Goal: Information Seeking & Learning: Learn about a topic

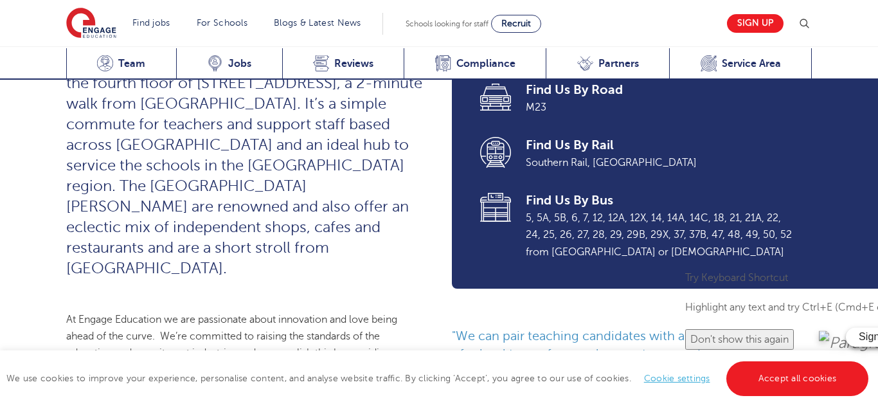
scroll to position [545, 0]
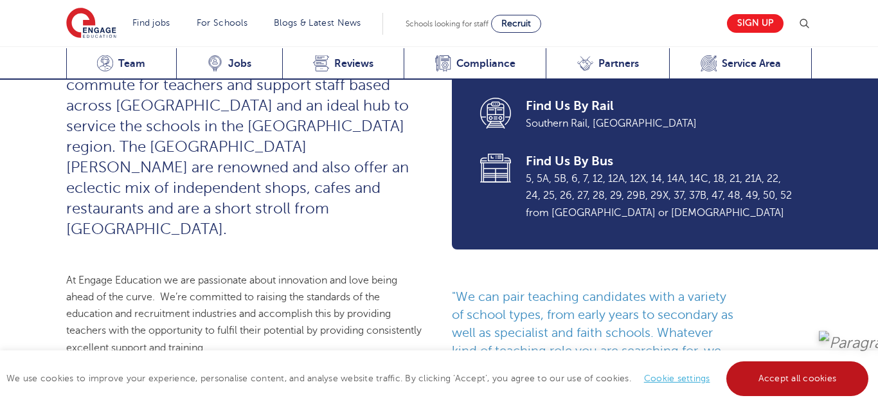
click at [809, 391] on link "Accept all cookies" at bounding box center [797, 378] width 143 height 35
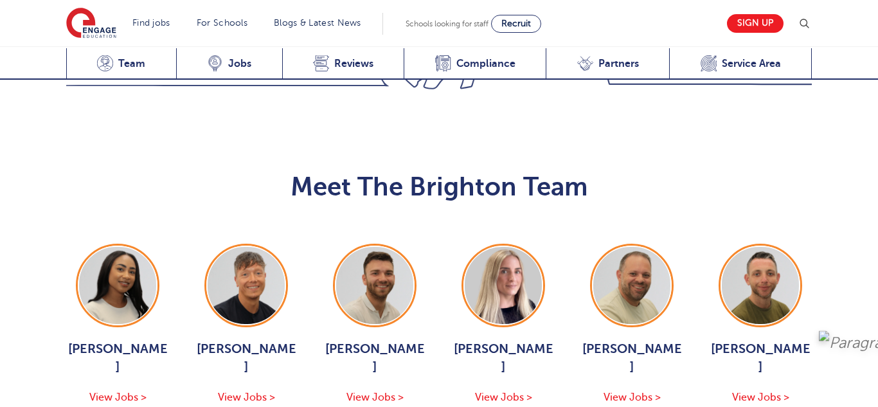
scroll to position [1272, 0]
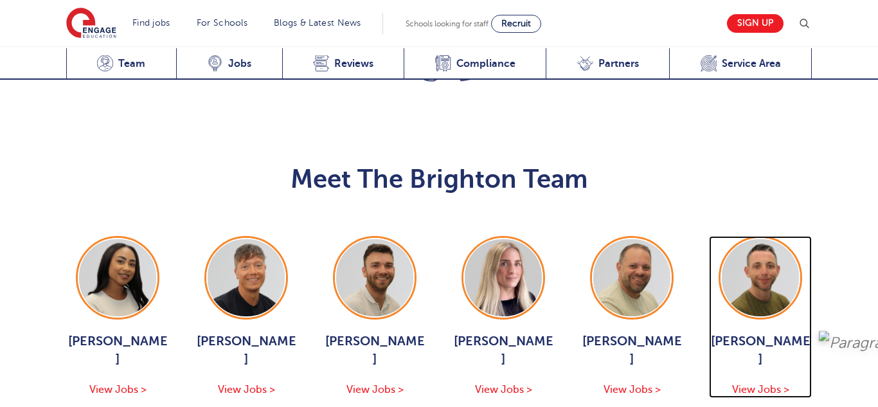
click at [764, 384] on span "View Jobs >" at bounding box center [760, 390] width 57 height 12
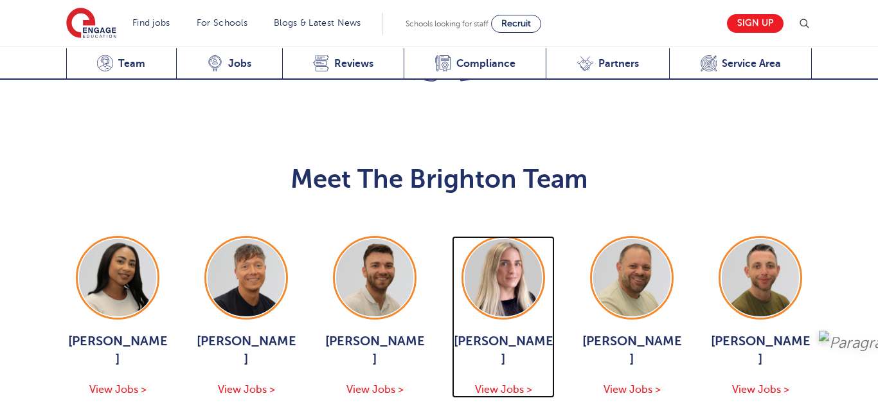
click at [500, 384] on span "View Jobs >" at bounding box center [503, 390] width 57 height 12
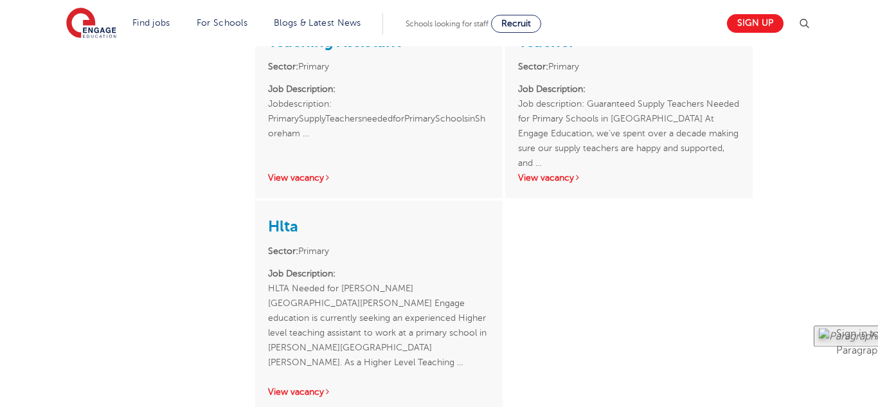
scroll to position [779, 0]
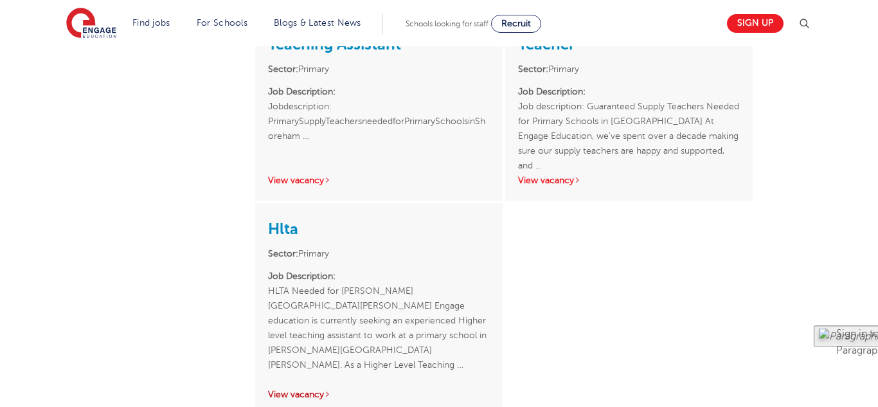
click at [304, 390] on link "View vacancy" at bounding box center [299, 395] width 63 height 10
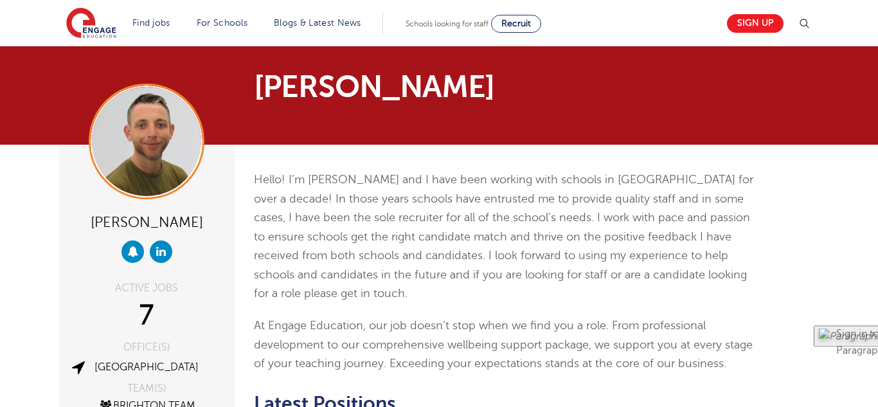
scroll to position [0, 0]
